Goal: Navigation & Orientation: Find specific page/section

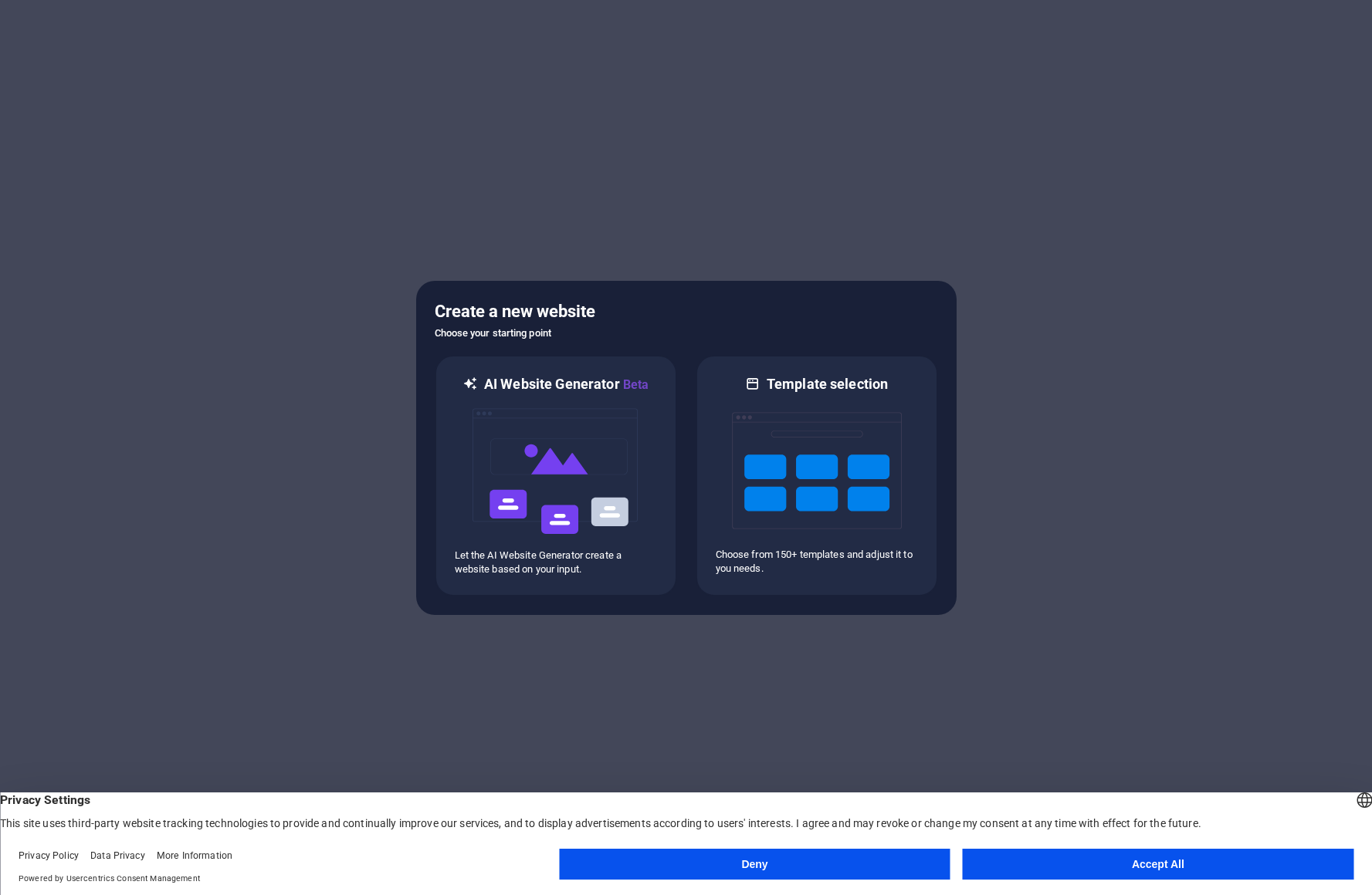
click at [1042, 866] on button "Accept All" at bounding box center [1157, 864] width 391 height 31
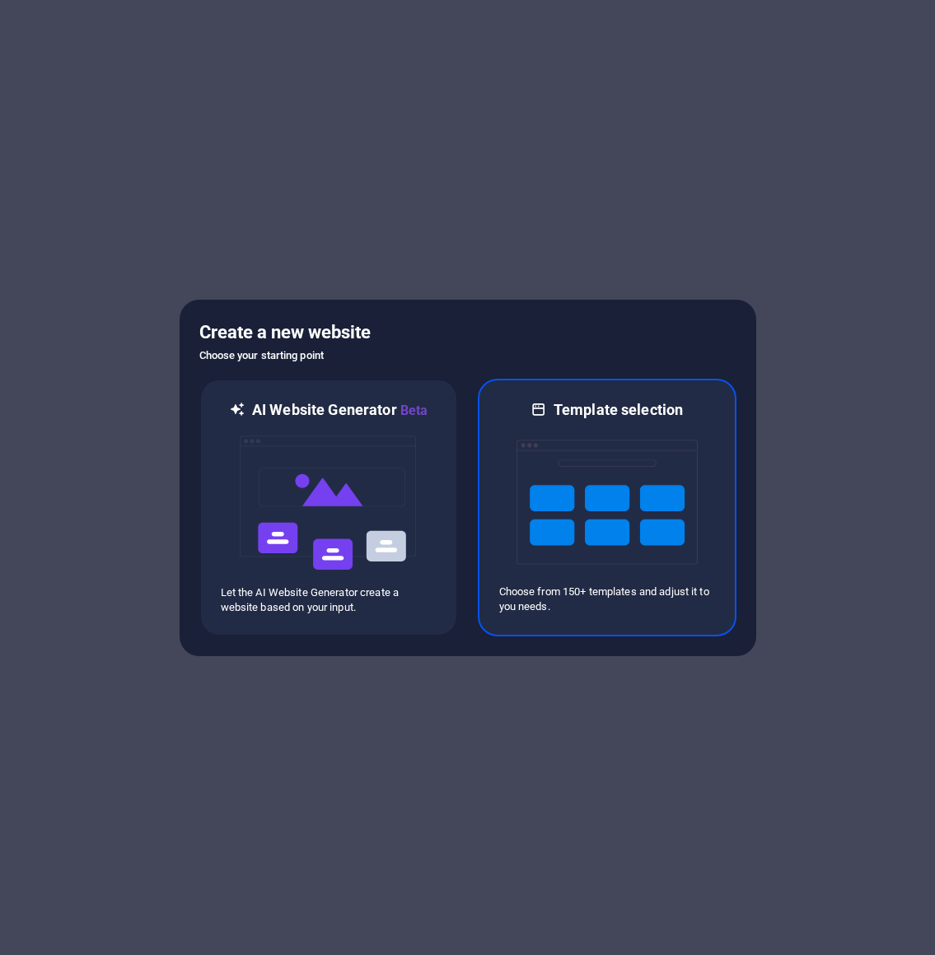
click at [605, 494] on img at bounding box center [606, 502] width 181 height 165
